Goal: Task Accomplishment & Management: Manage account settings

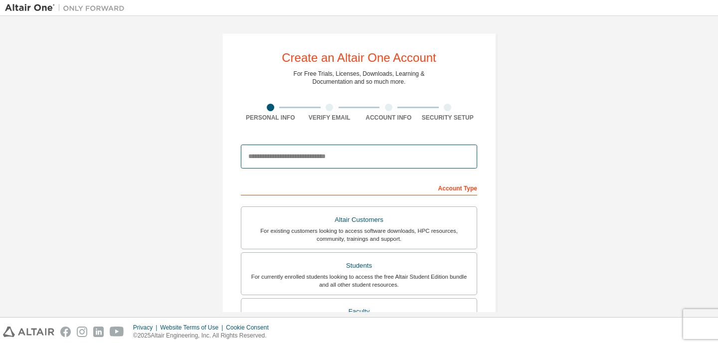
click at [327, 162] on input "email" at bounding box center [359, 157] width 236 height 24
type input "**********"
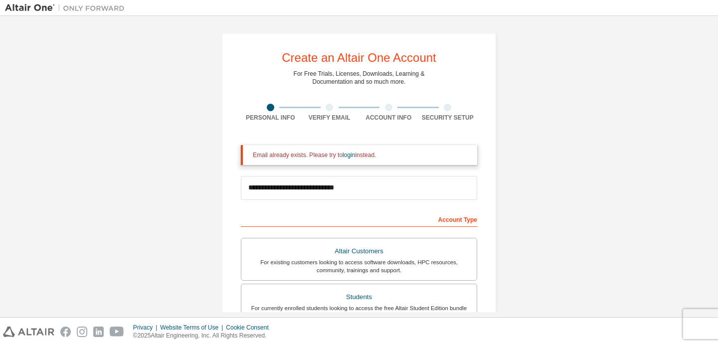
click at [352, 151] on div "Email already exists. Please try to login instead." at bounding box center [359, 155] width 236 height 20
click at [352, 155] on link "login" at bounding box center [348, 155] width 12 height 7
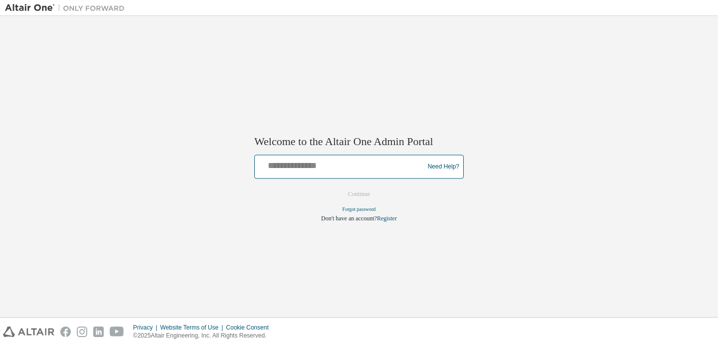
click at [352, 164] on input "text" at bounding box center [341, 164] width 164 height 14
type input "**********"
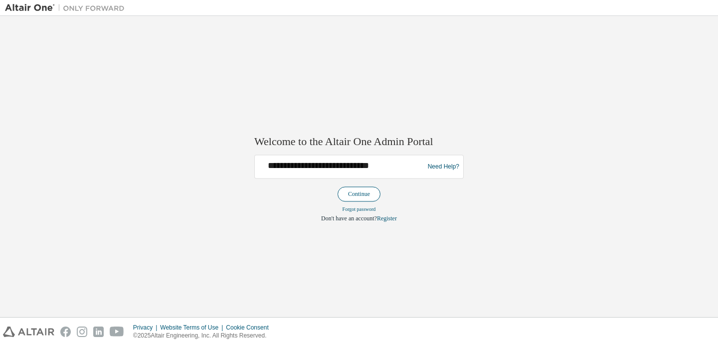
click at [362, 195] on button "Continue" at bounding box center [358, 194] width 43 height 15
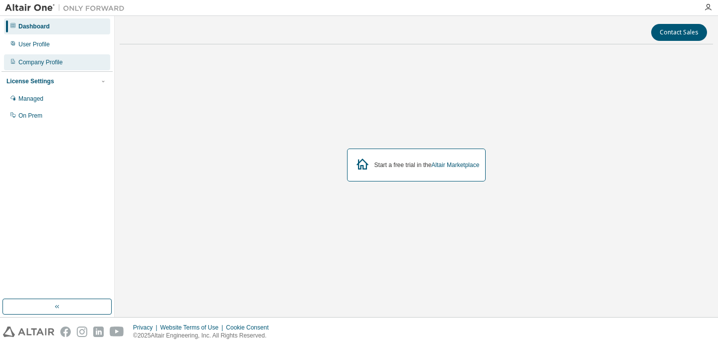
click at [75, 62] on div "Company Profile" at bounding box center [57, 62] width 106 height 16
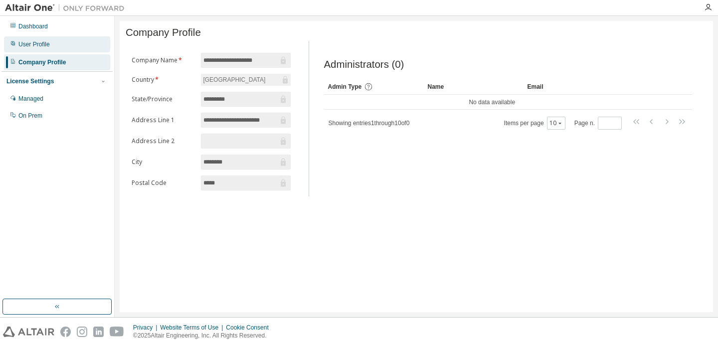
click at [53, 49] on div "User Profile" at bounding box center [57, 44] width 106 height 16
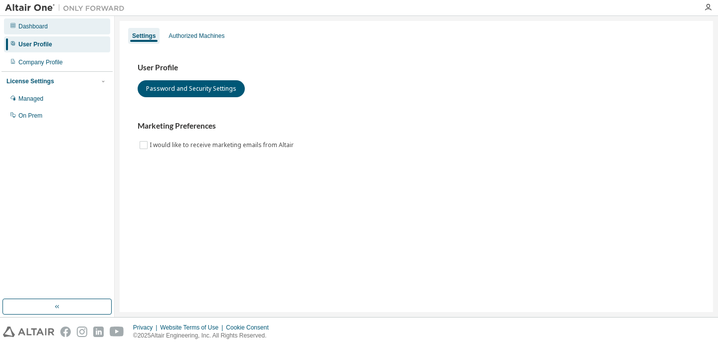
click at [87, 22] on div "Dashboard" at bounding box center [57, 26] width 106 height 16
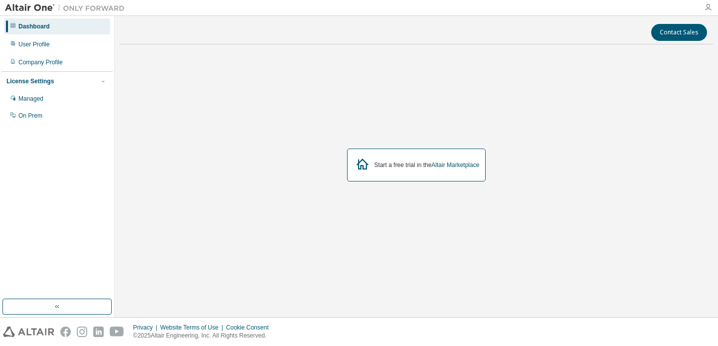
click at [705, 8] on icon "button" at bounding box center [708, 7] width 8 height 8
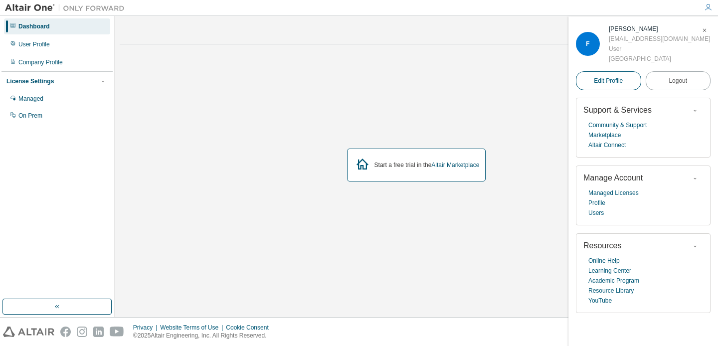
click at [613, 74] on link "Edit Profile" at bounding box center [608, 80] width 65 height 19
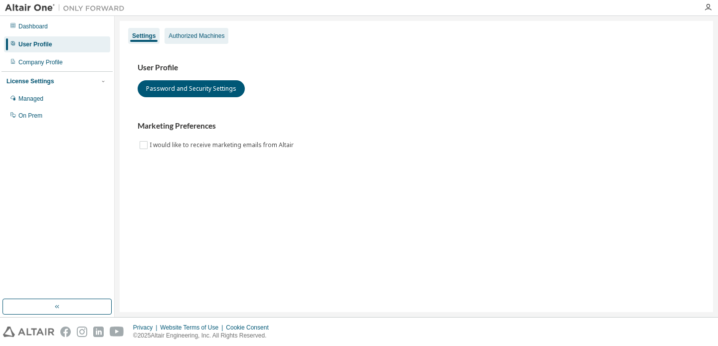
click at [220, 35] on div "Authorized Machines" at bounding box center [196, 36] width 56 height 8
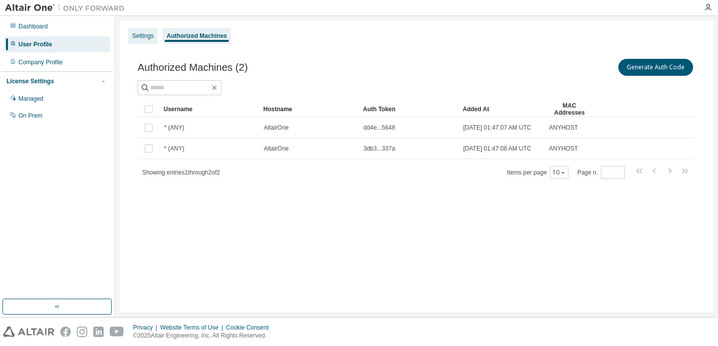
click at [149, 31] on div "Settings" at bounding box center [142, 36] width 29 height 16
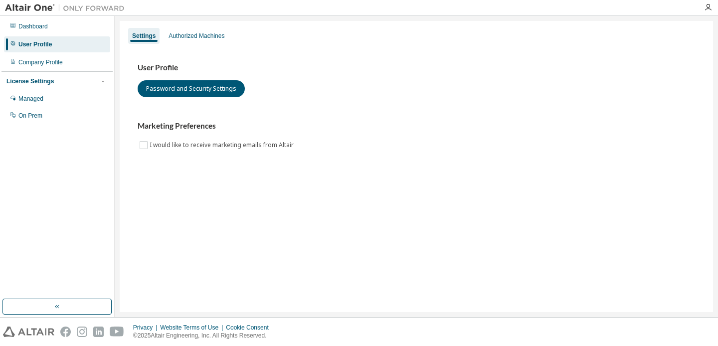
click at [80, 81] on div "License Settings" at bounding box center [56, 81] width 101 height 9
click at [60, 85] on div "License Settings" at bounding box center [56, 81] width 101 height 9
click at [47, 101] on div "Managed" at bounding box center [57, 99] width 106 height 16
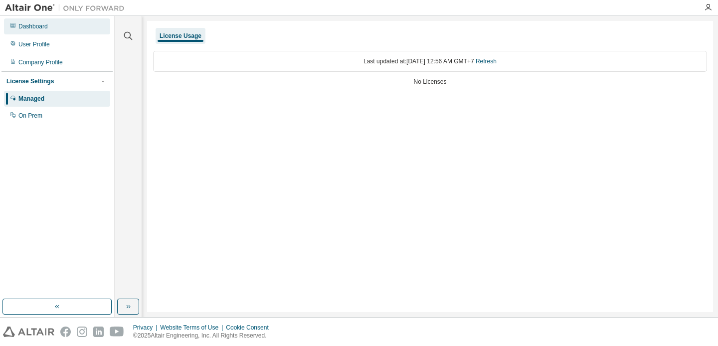
click at [59, 30] on div "Dashboard" at bounding box center [57, 26] width 106 height 16
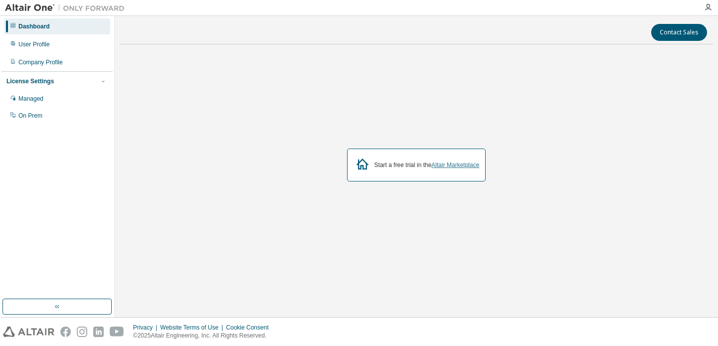
click at [454, 166] on link "Altair Marketplace" at bounding box center [455, 164] width 48 height 7
